Goal: Obtain resource: Obtain resource

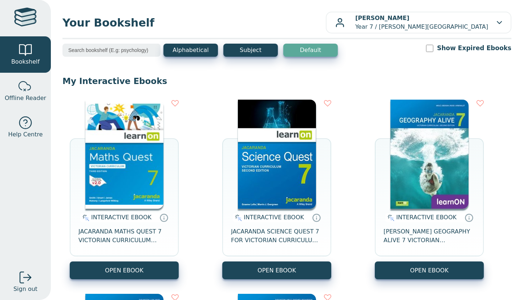
click at [91, 145] on img at bounding box center [124, 154] width 78 height 109
click at [440, 262] on button "OPEN EBOOK" at bounding box center [429, 270] width 109 height 18
